Goal: Navigation & Orientation: Find specific page/section

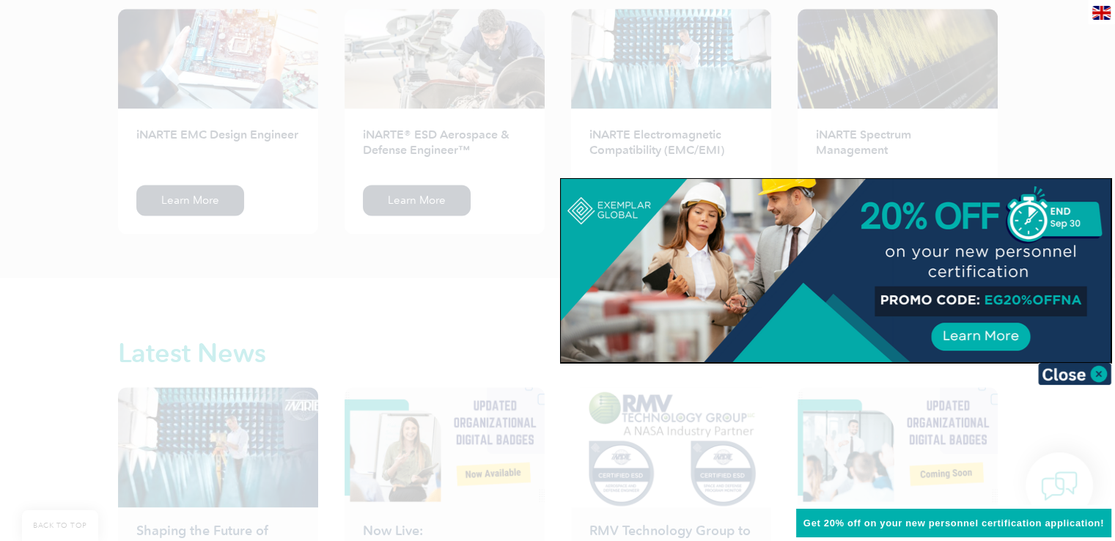
scroll to position [2127, 0]
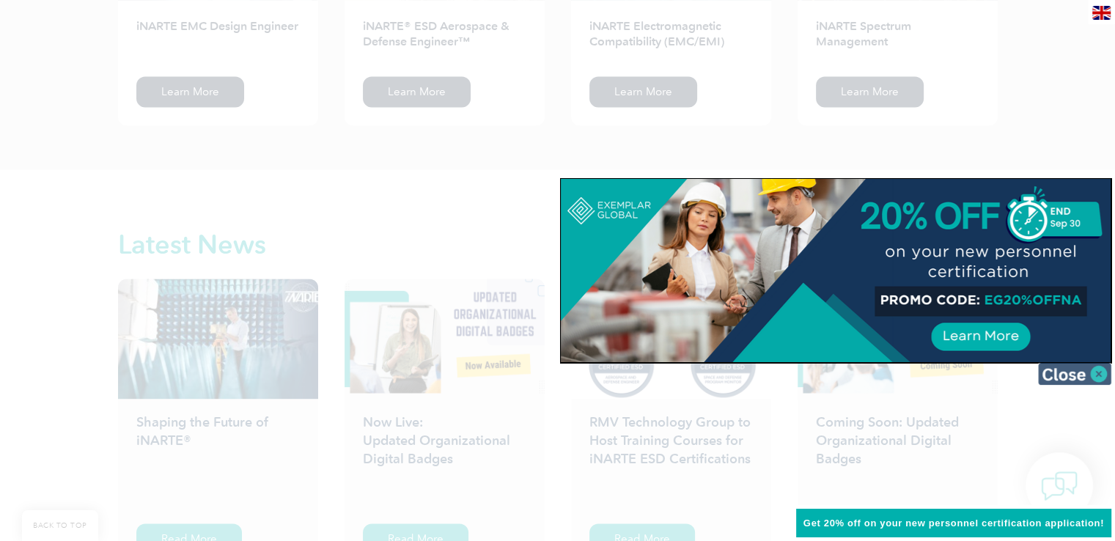
click at [1075, 369] on img at bounding box center [1074, 374] width 73 height 22
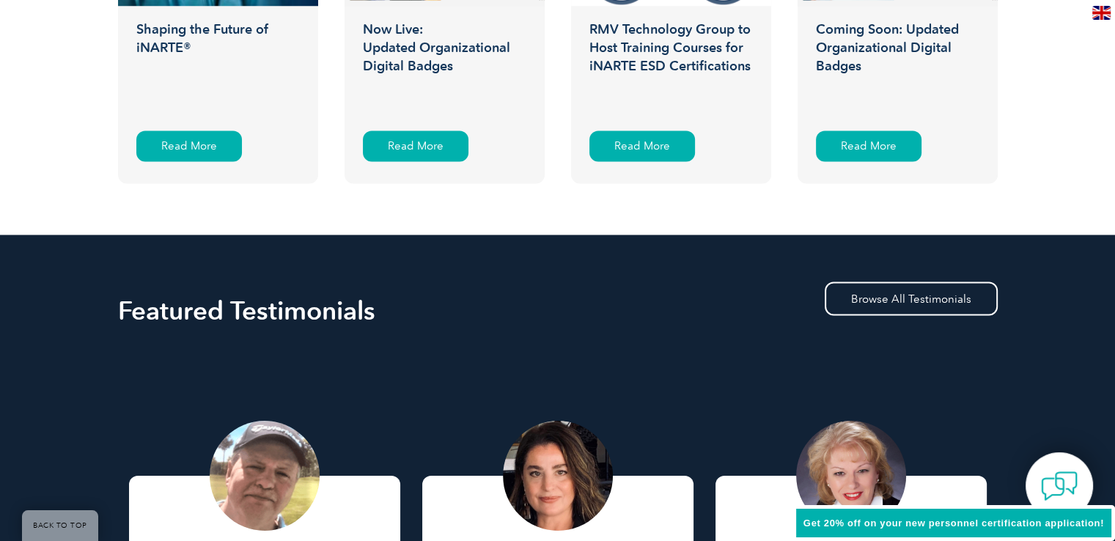
scroll to position [2530, 0]
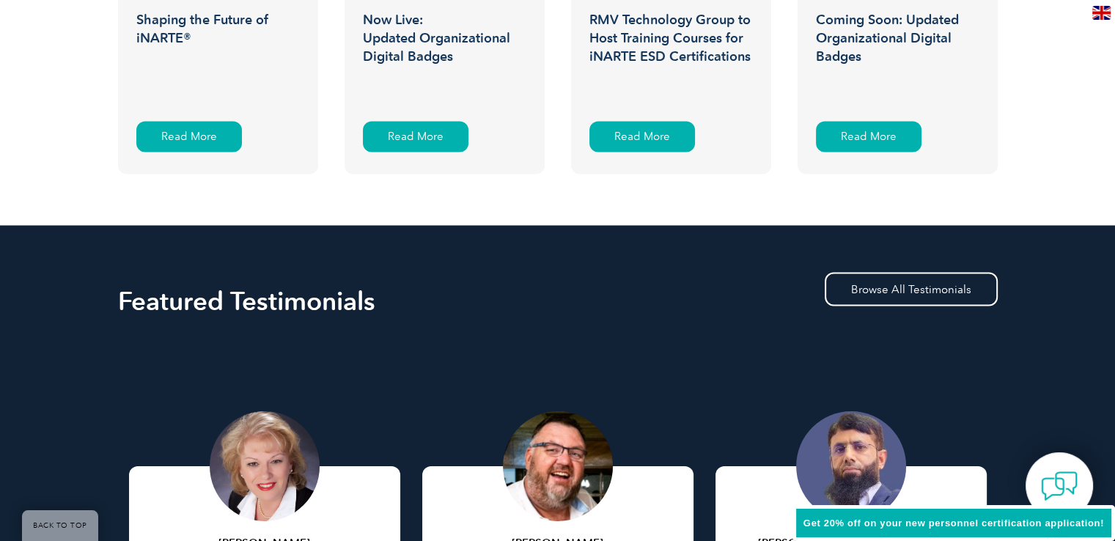
drag, startPoint x: 1111, startPoint y: 402, endPoint x: 1097, endPoint y: 422, distance: 25.2
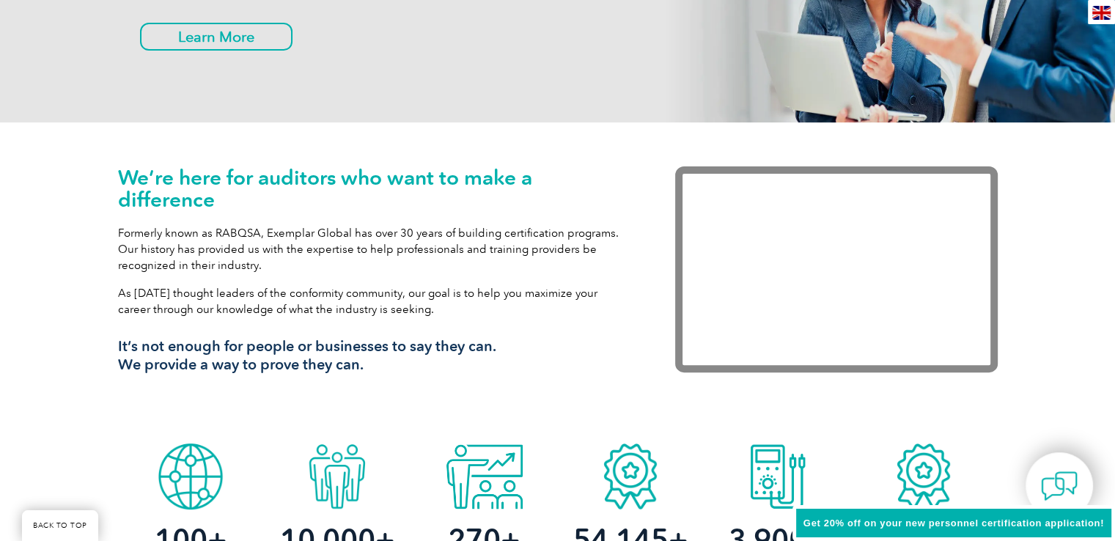
scroll to position [0, 0]
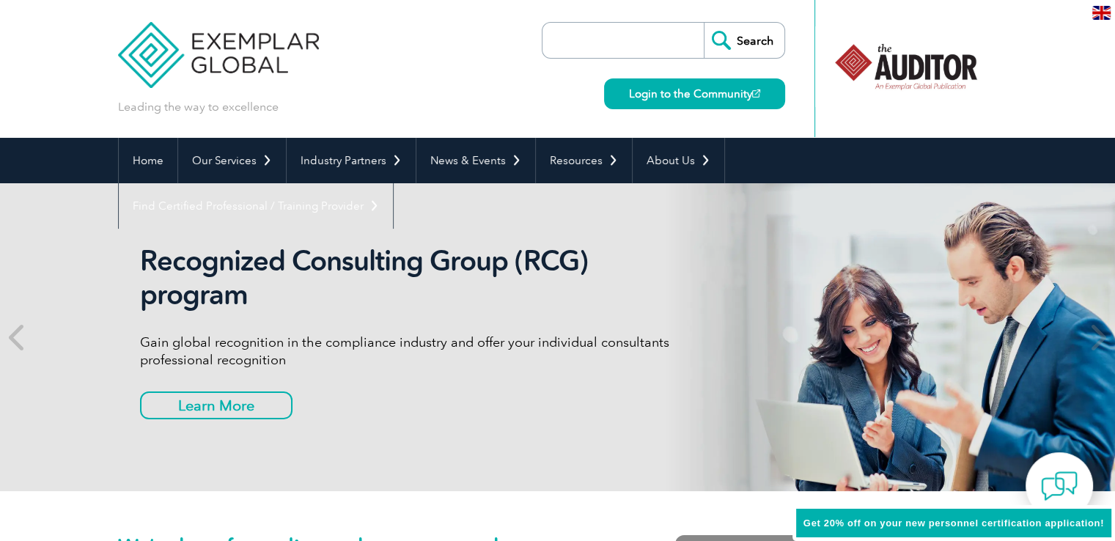
drag, startPoint x: 1114, startPoint y: 48, endPoint x: 1103, endPoint y: 73, distance: 27.2
click at [1103, 73] on header "Leading the way to excellence Search Login to the Community ▼" at bounding box center [557, 69] width 1115 height 138
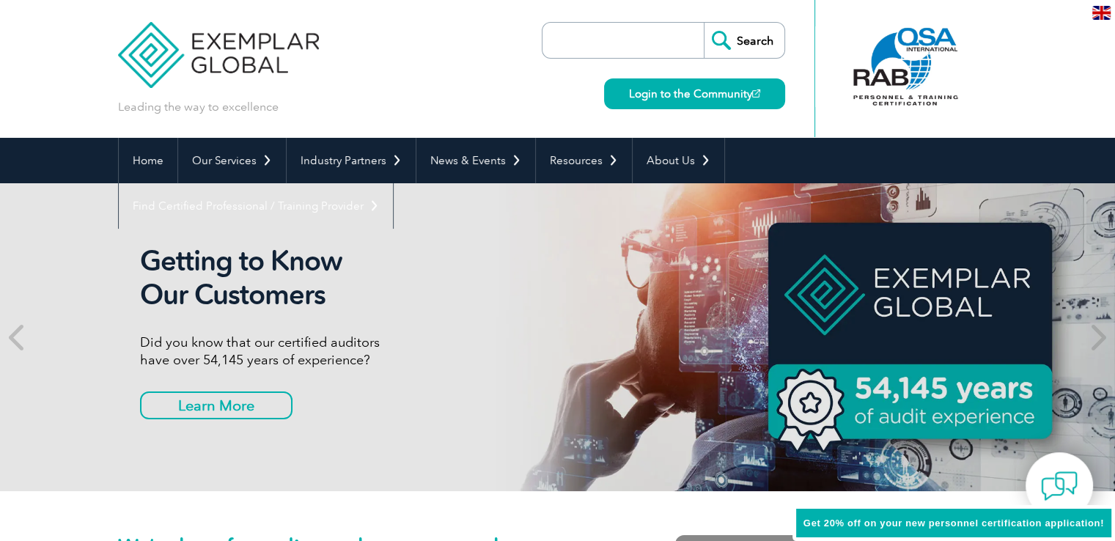
click at [382, 64] on div "Leading the way to excellence Search Login to the Community ▼" at bounding box center [558, 69] width 880 height 138
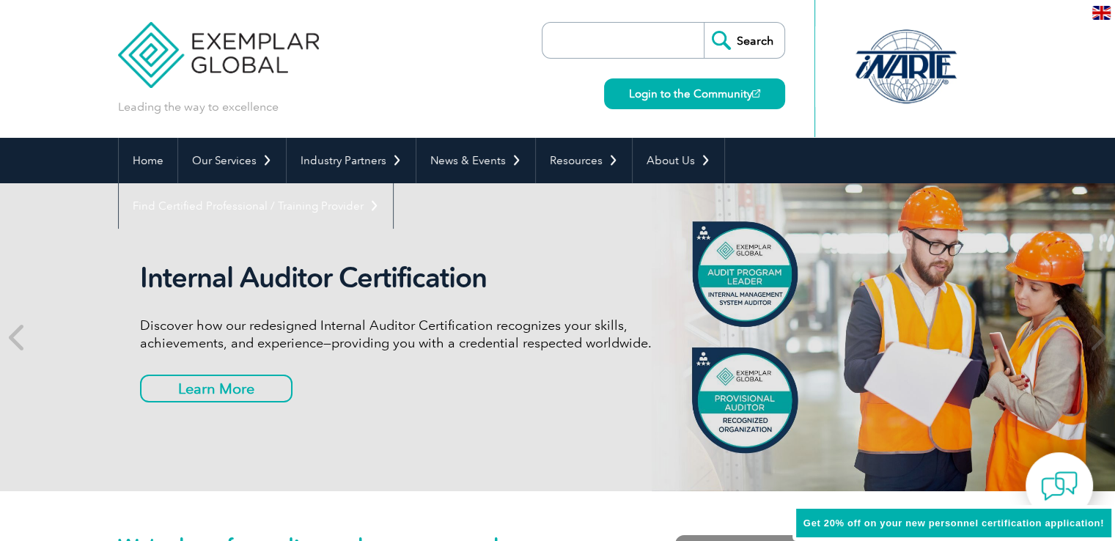
click at [1105, 11] on img at bounding box center [1101, 13] width 18 height 14
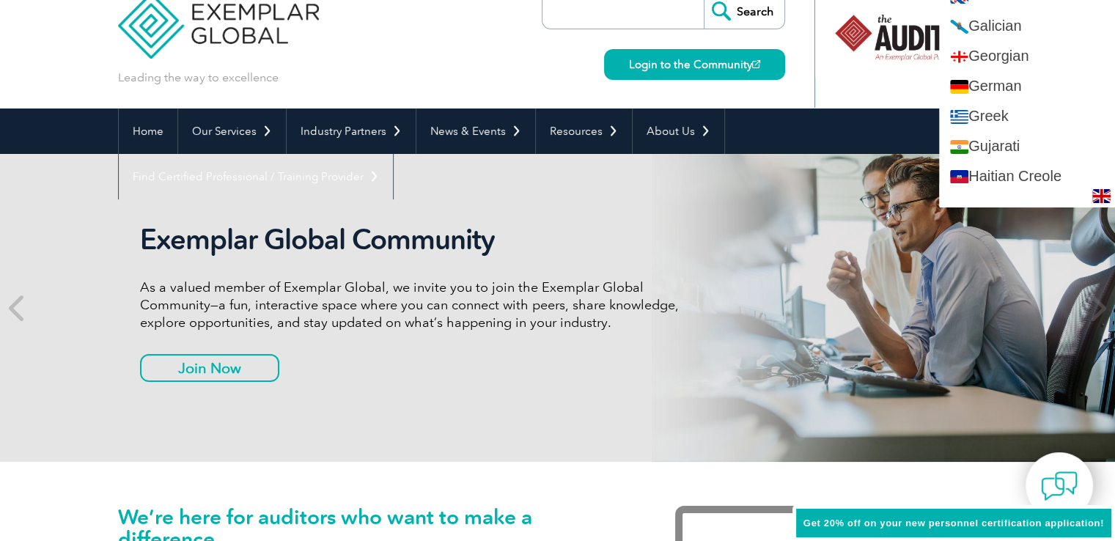
scroll to position [963, 0]
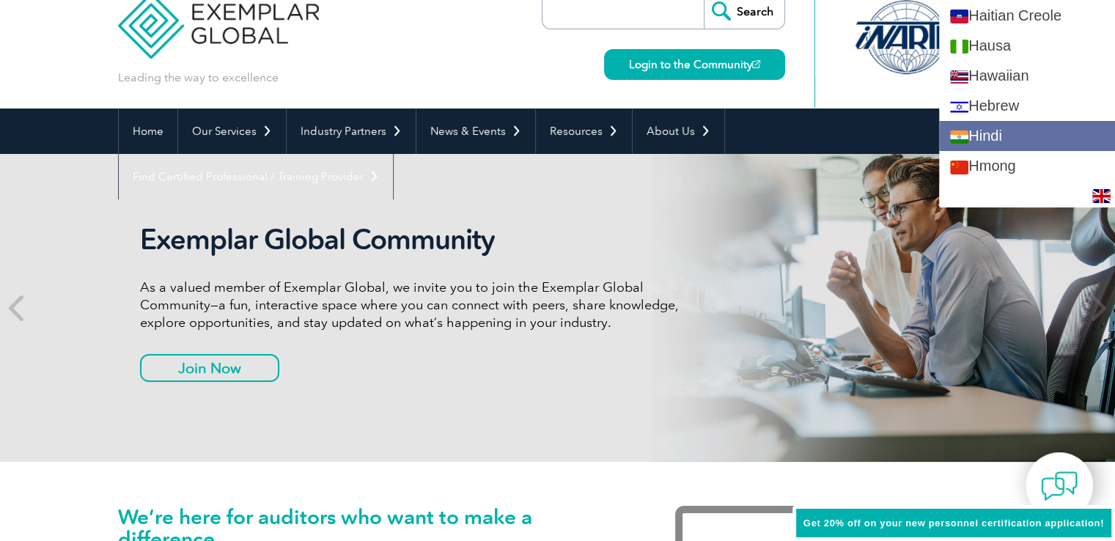
click at [997, 128] on link "Hindi" at bounding box center [1027, 136] width 176 height 30
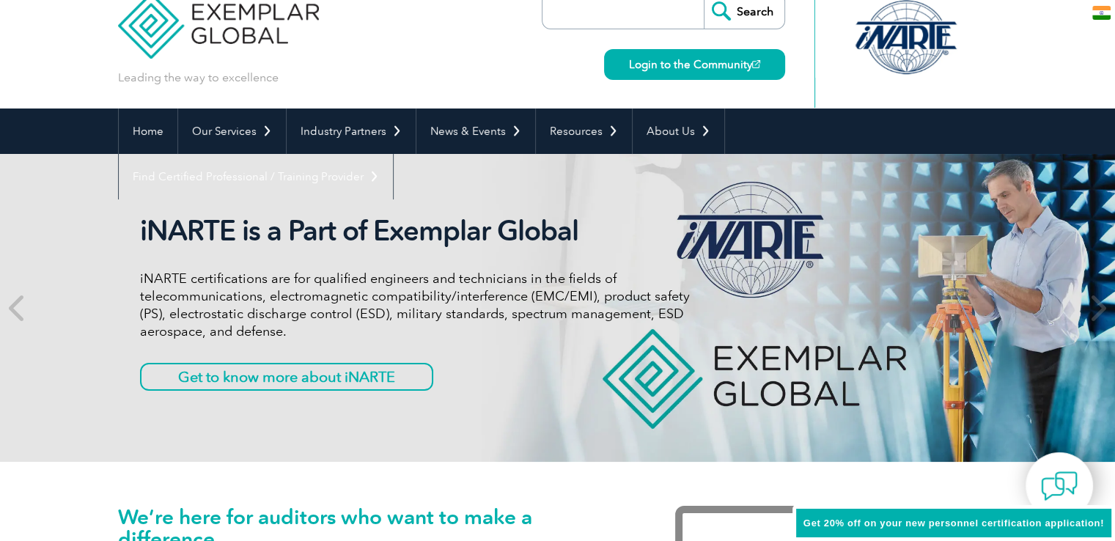
scroll to position [0, 0]
type input "खोज"
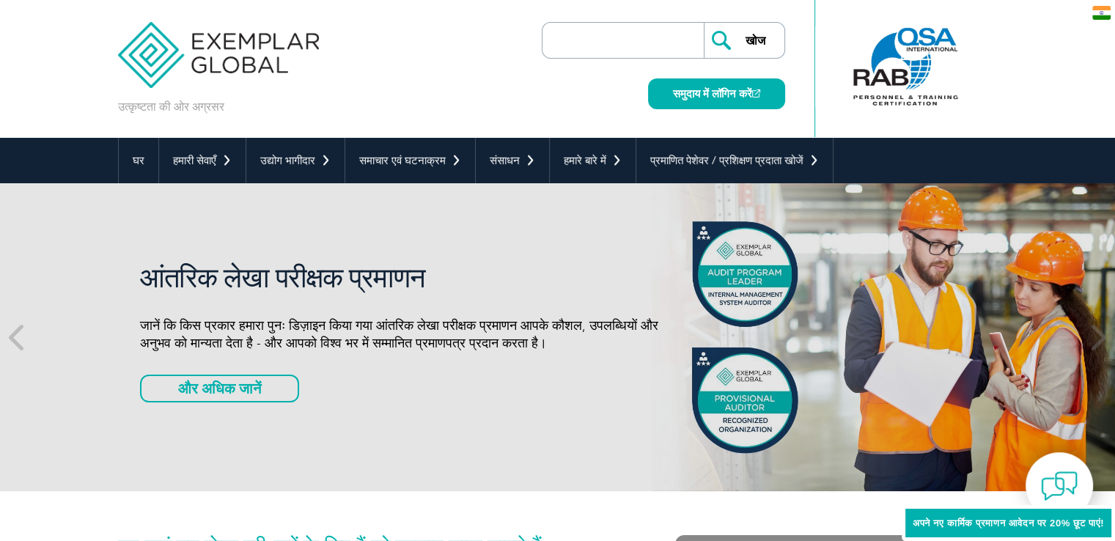
click at [1111, 18] on div "hi" at bounding box center [1101, 12] width 27 height 24
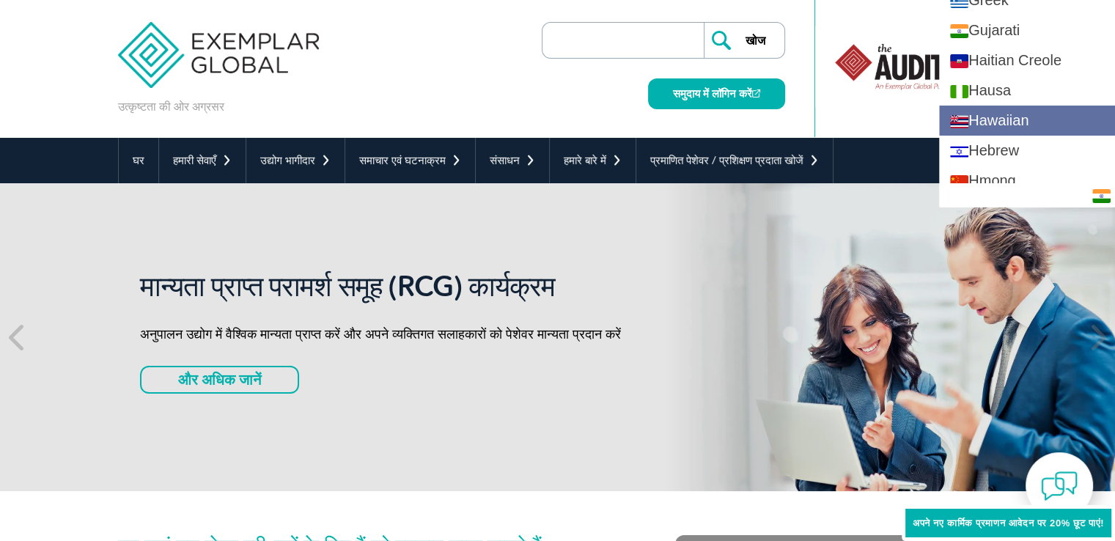
click at [1111, 106] on link "Hawaiian" at bounding box center [1027, 121] width 176 height 30
type input "Search"
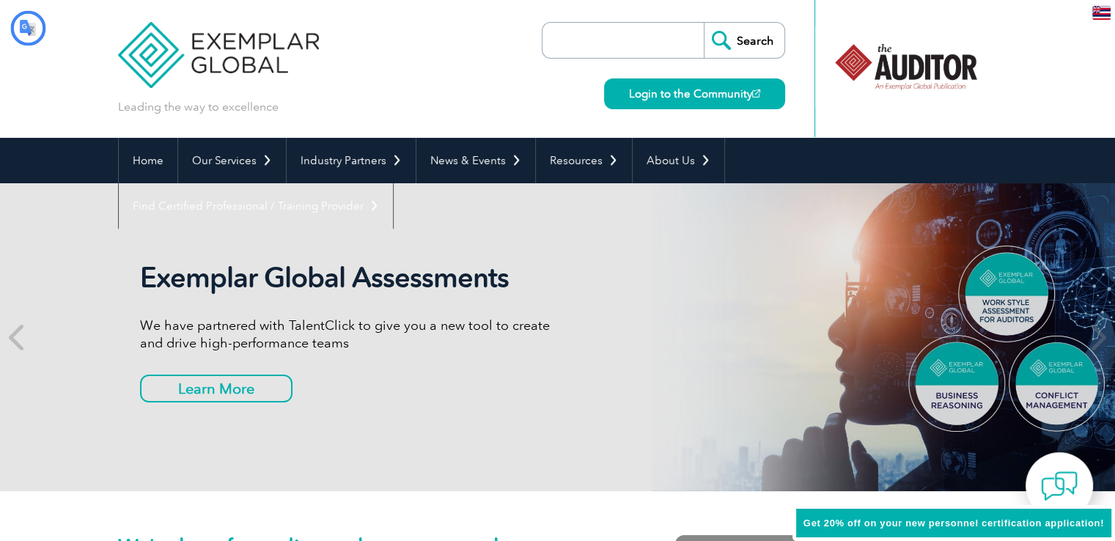
type input "Huli"
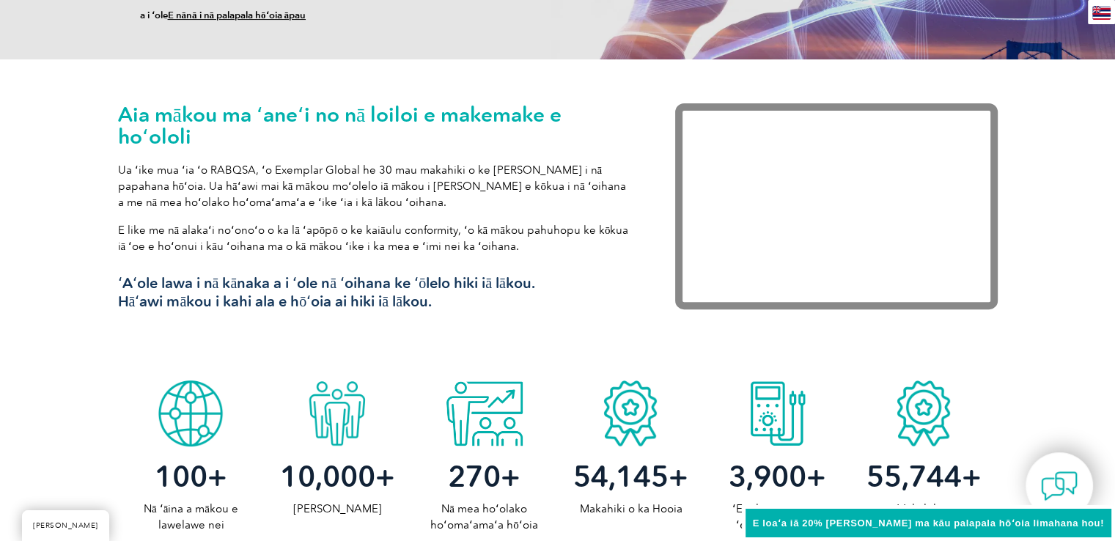
scroll to position [424, 0]
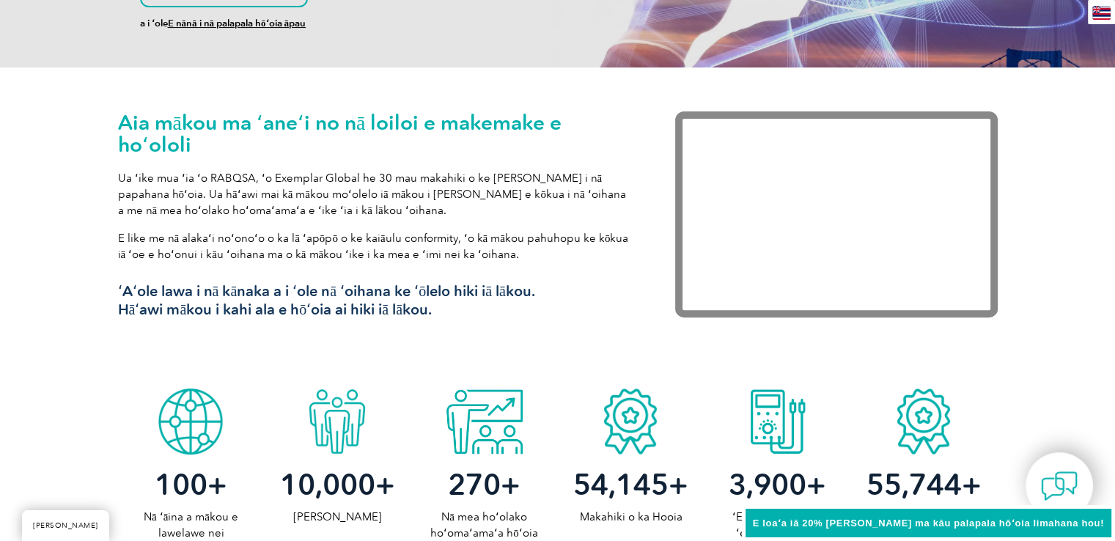
click at [1103, 10] on img at bounding box center [1101, 13] width 18 height 14
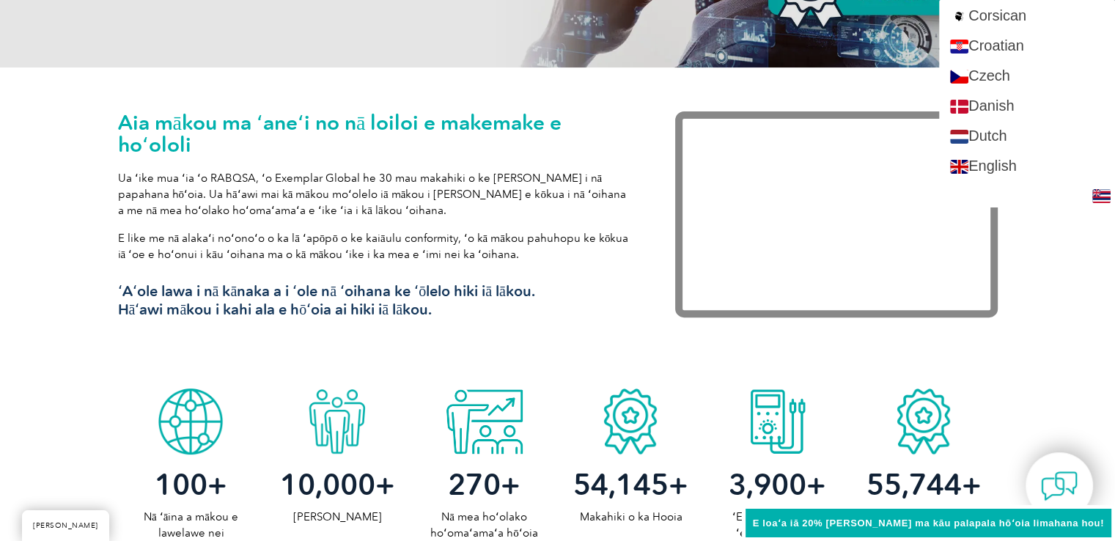
scroll to position [642, 0]
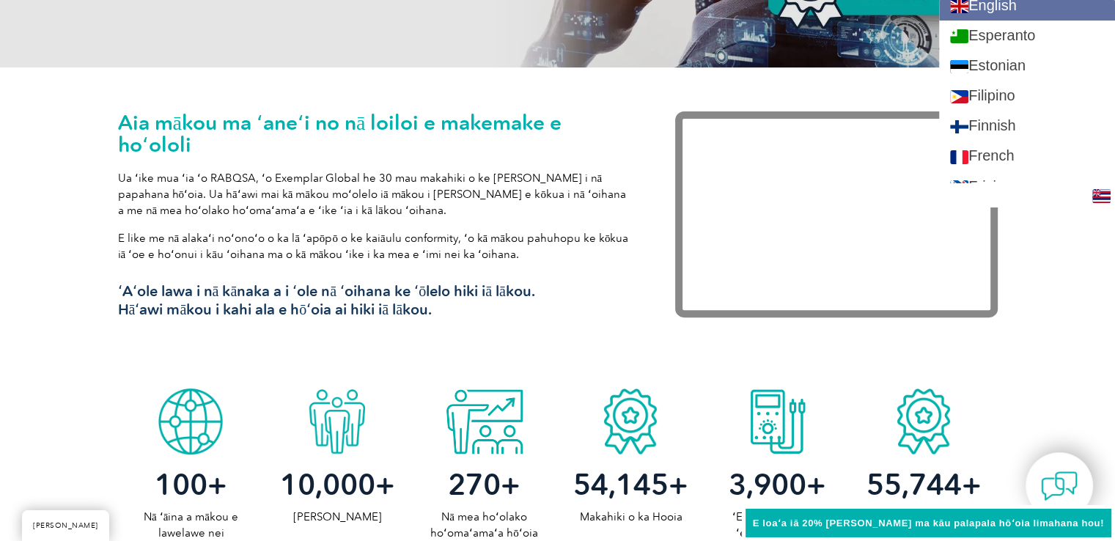
click at [1048, 12] on link "English" at bounding box center [1027, 5] width 176 height 30
type input "Search"
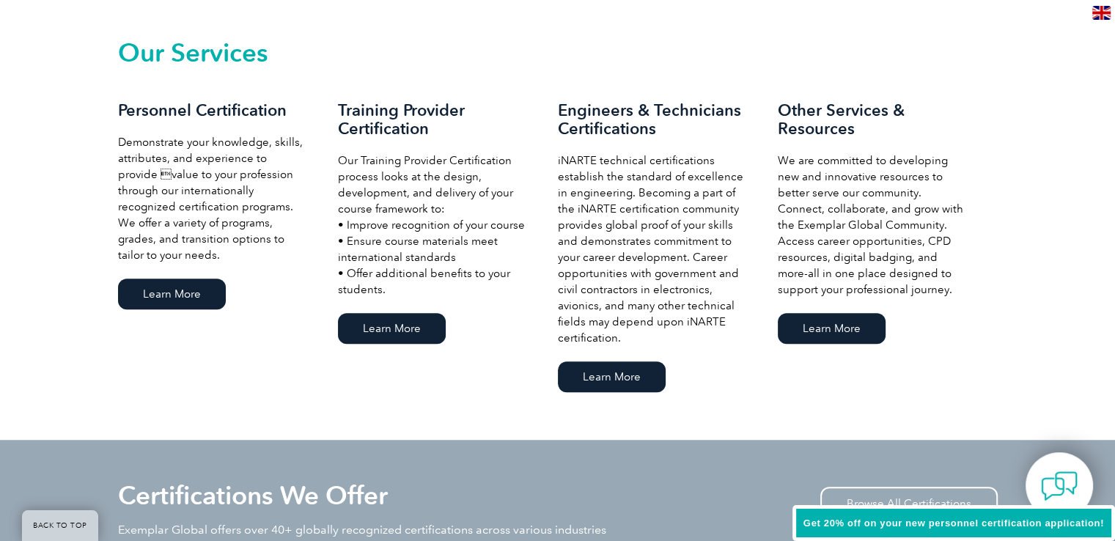
scroll to position [0, 0]
